Goal: Find specific page/section: Find specific page/section

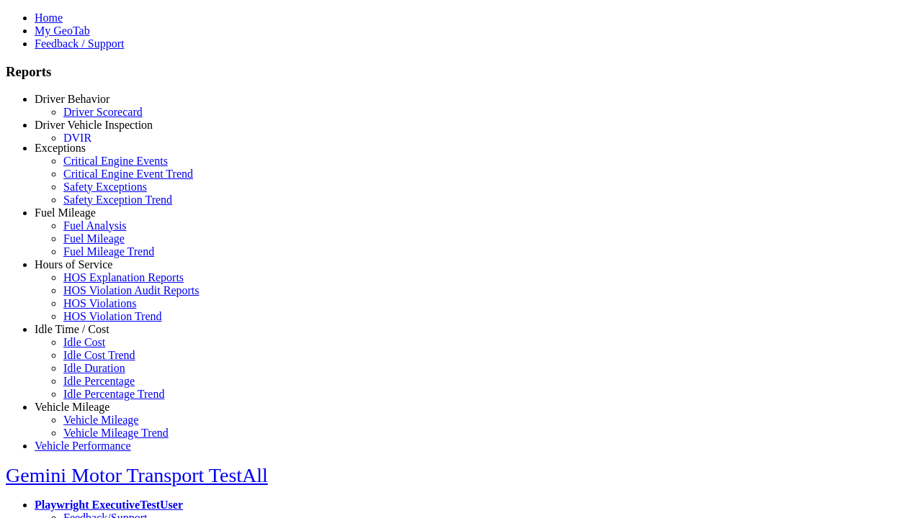
click at [91, 144] on link "DVIR" at bounding box center [77, 138] width 28 height 12
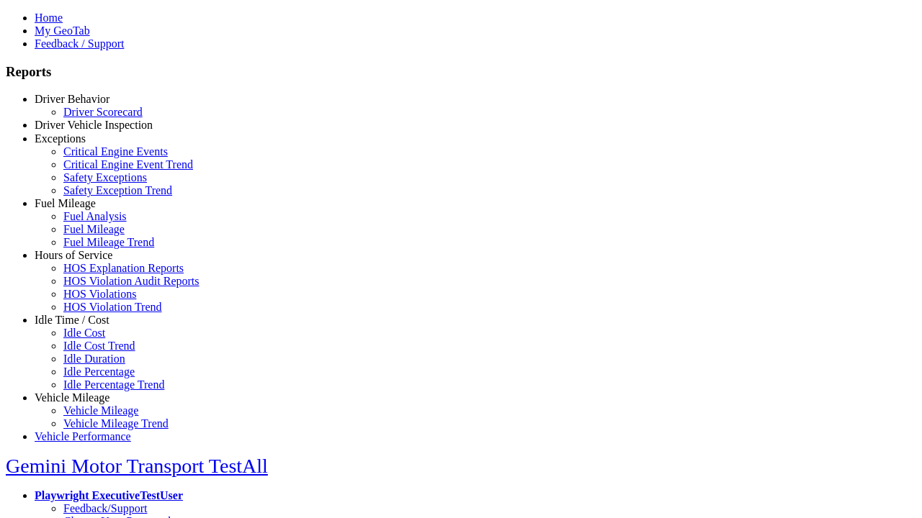
select select "**********"
